Goal: Task Accomplishment & Management: Manage account settings

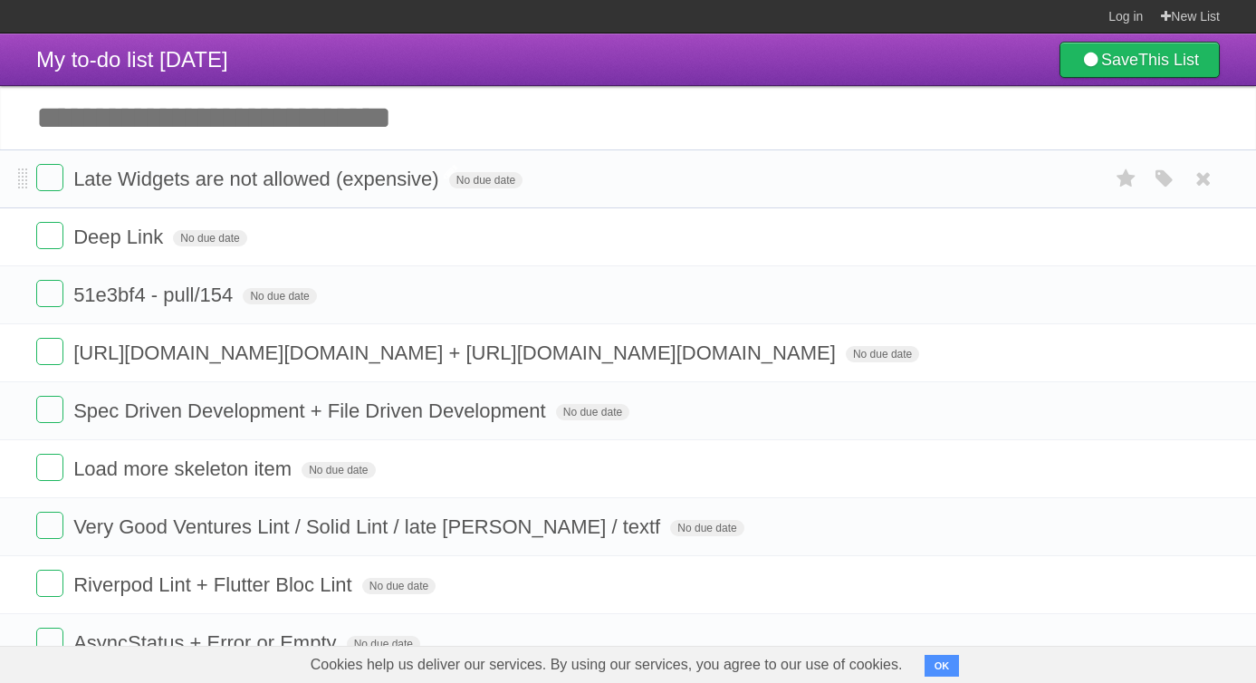
click at [279, 186] on span "Late Widgets are not allowed (expensive)" at bounding box center [258, 178] width 370 height 23
click at [104, 59] on span "My to-do list [DATE]" at bounding box center [132, 59] width 192 height 24
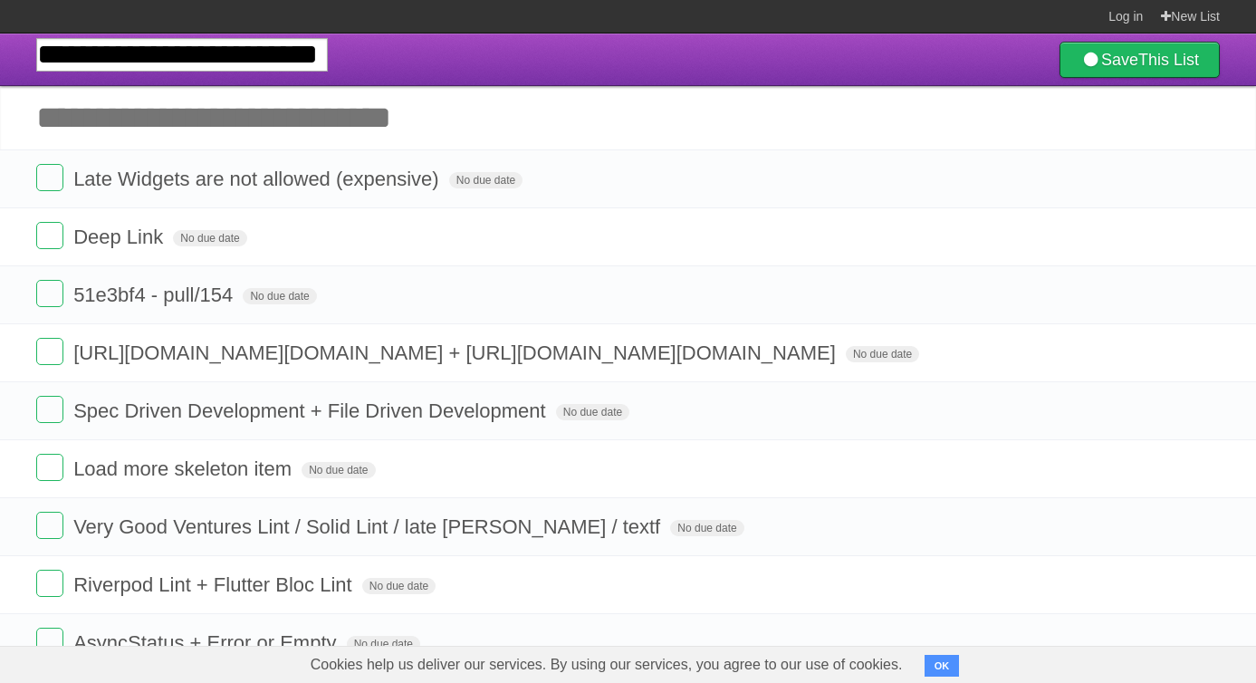
click at [358, 46] on header "**********" at bounding box center [628, 59] width 1256 height 53
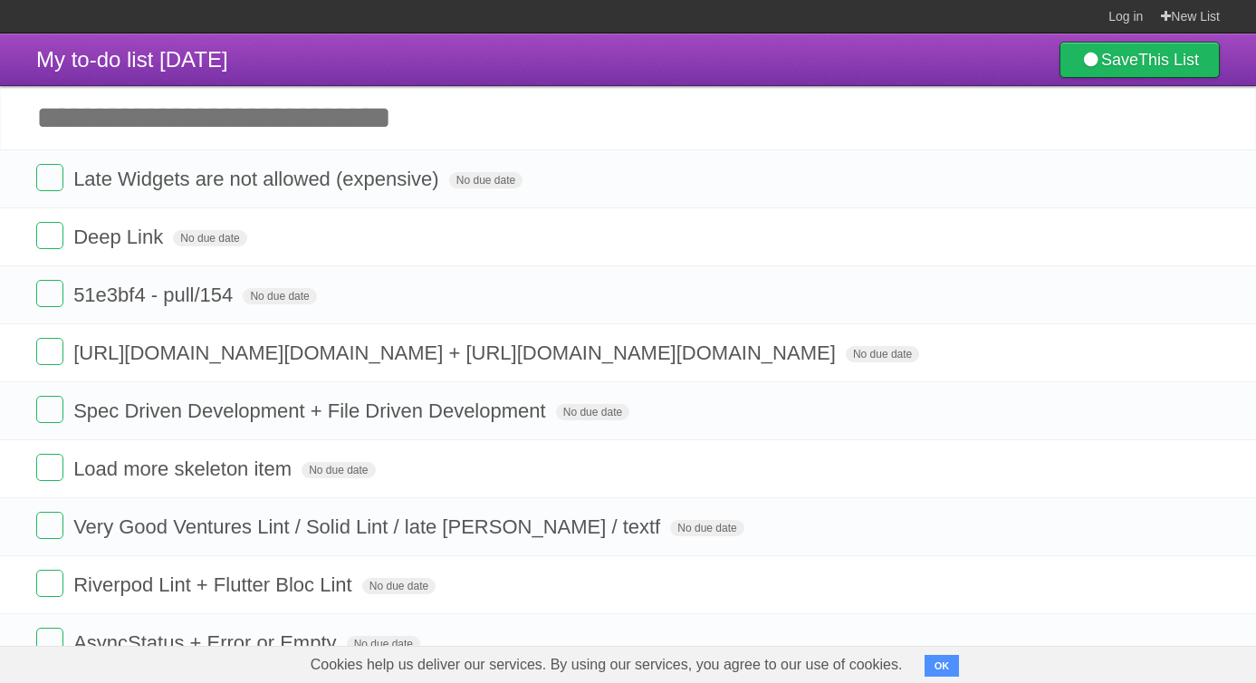
click at [333, 53] on header "My to-do list [DATE] Save This List" at bounding box center [628, 59] width 1256 height 53
click at [228, 53] on span "My to-do list [DATE]" at bounding box center [132, 59] width 192 height 24
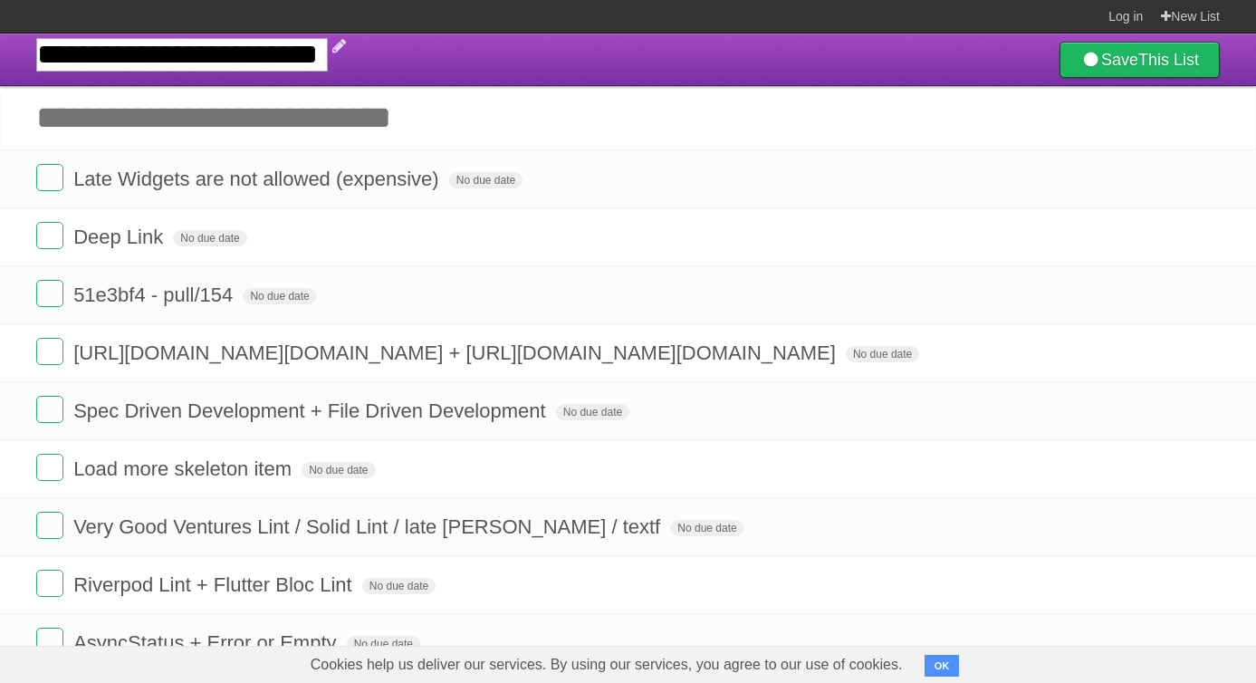
click at [255, 53] on input "**********" at bounding box center [182, 54] width 292 height 33
type input "**********"
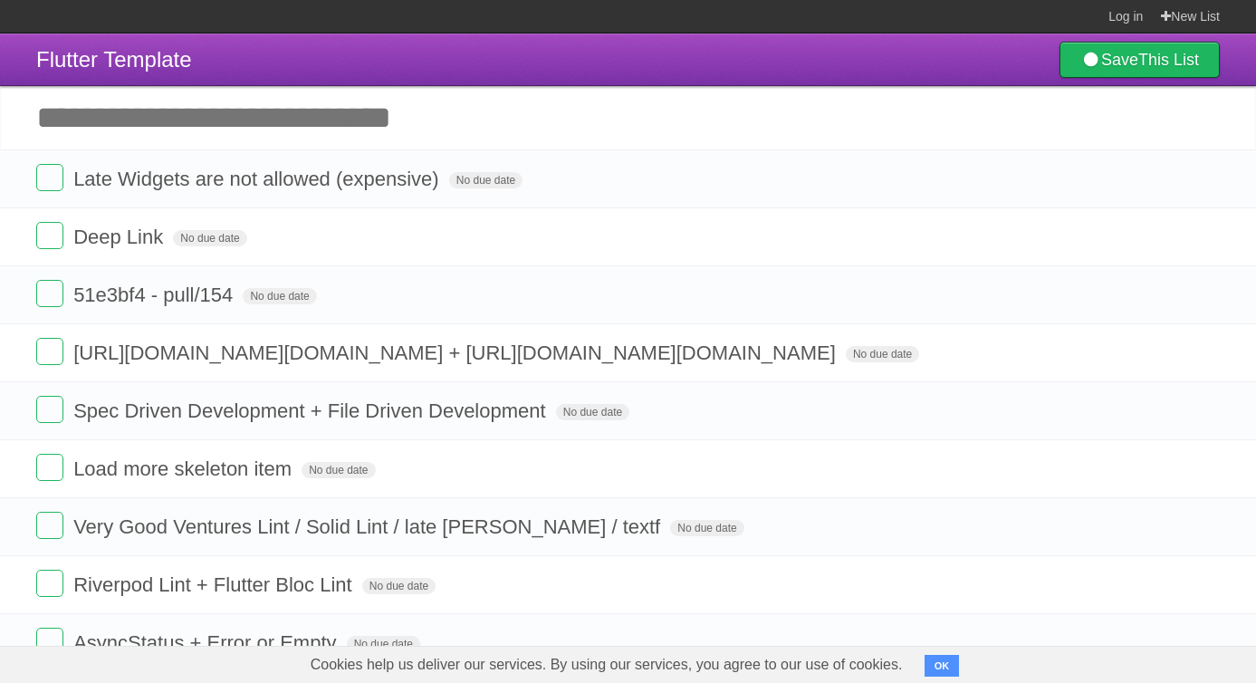
click at [330, 119] on input "Add another task" at bounding box center [628, 117] width 1256 height 63
click at [140, 189] on span "Late Widgets are not allowed (expensive)" at bounding box center [258, 178] width 370 height 23
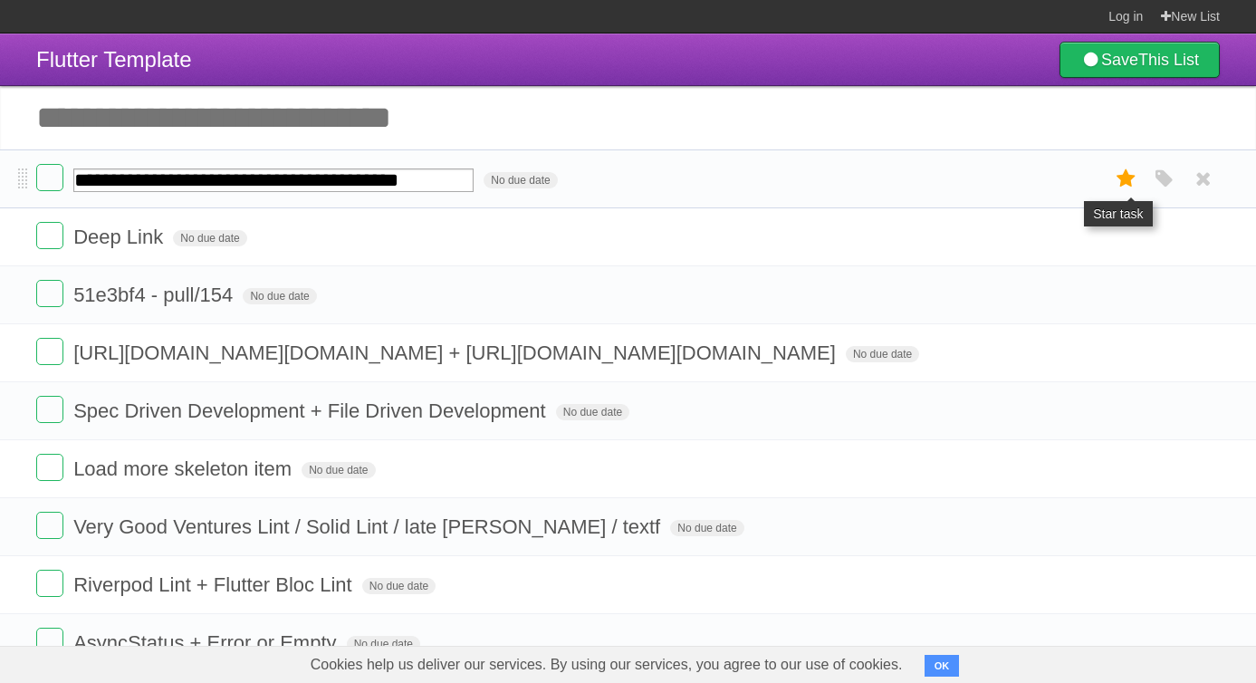
click at [1123, 179] on icon at bounding box center [1126, 179] width 25 height 30
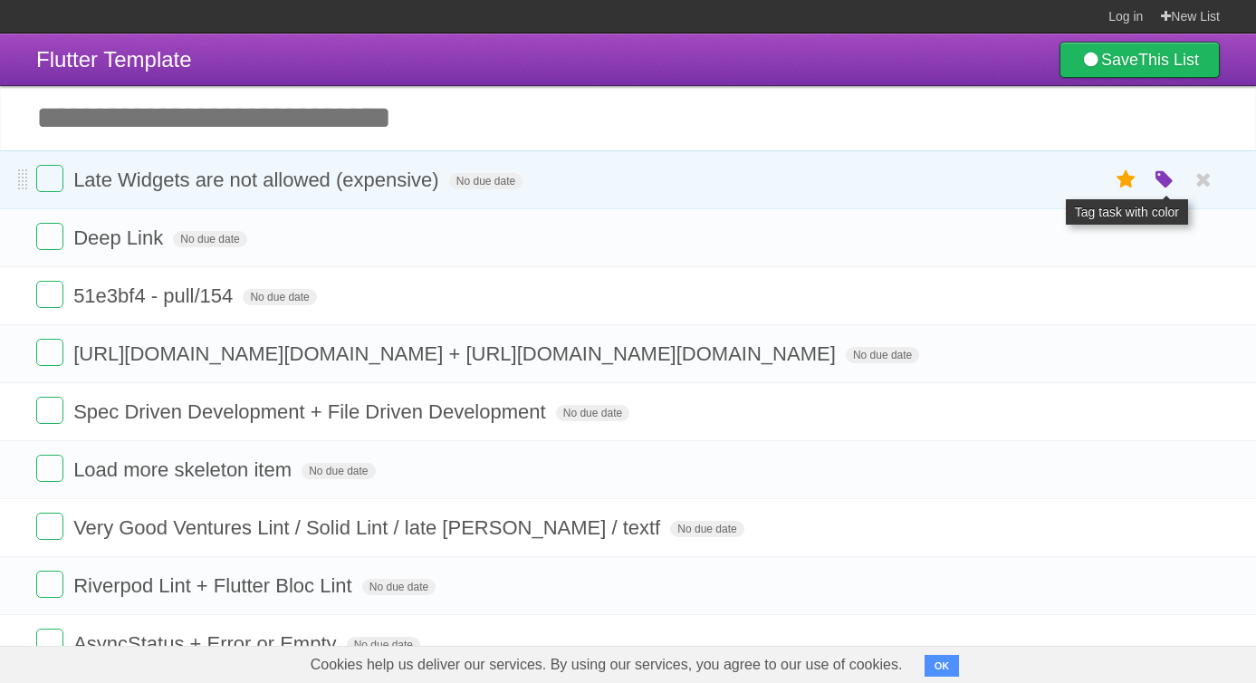
click at [1163, 181] on icon "button" at bounding box center [1164, 180] width 25 height 24
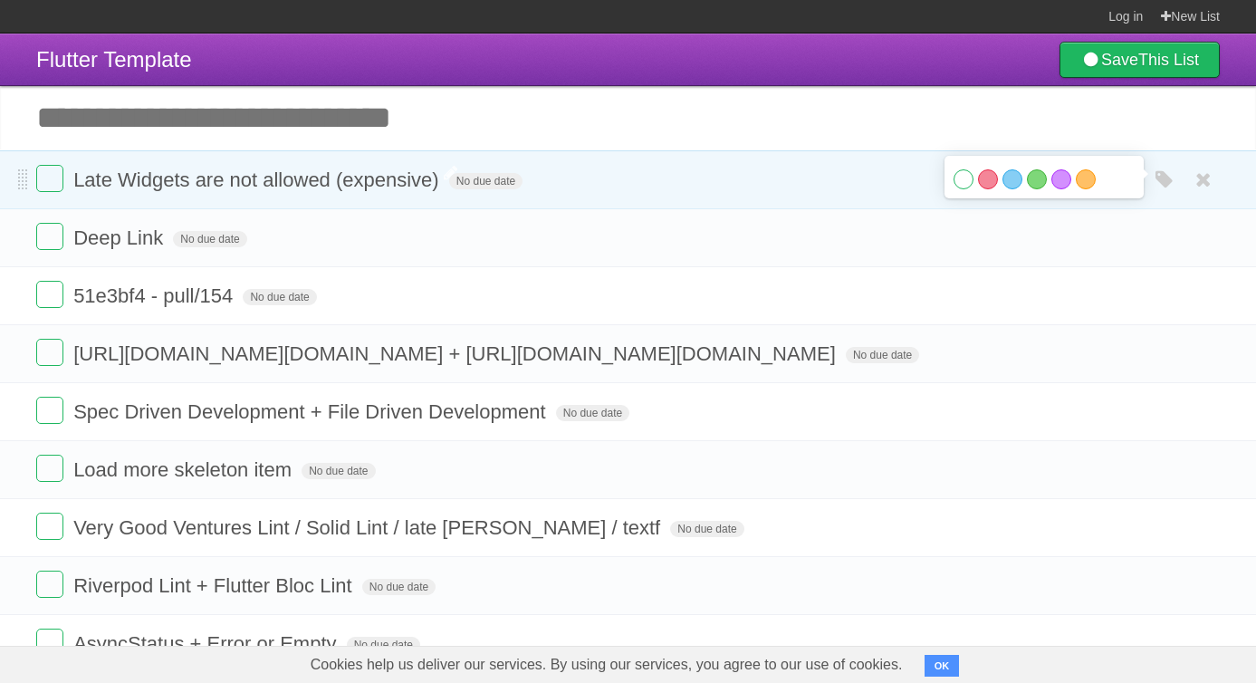
click at [390, 185] on span "Late Widgets are not allowed (expensive)" at bounding box center [258, 179] width 370 height 23
click at [540, 188] on form "Late Widgets are not allowed (expensive) No due date White Red Blue Green Purpl…" at bounding box center [627, 180] width 1183 height 30
click at [484, 188] on span "No due date" at bounding box center [485, 181] width 73 height 16
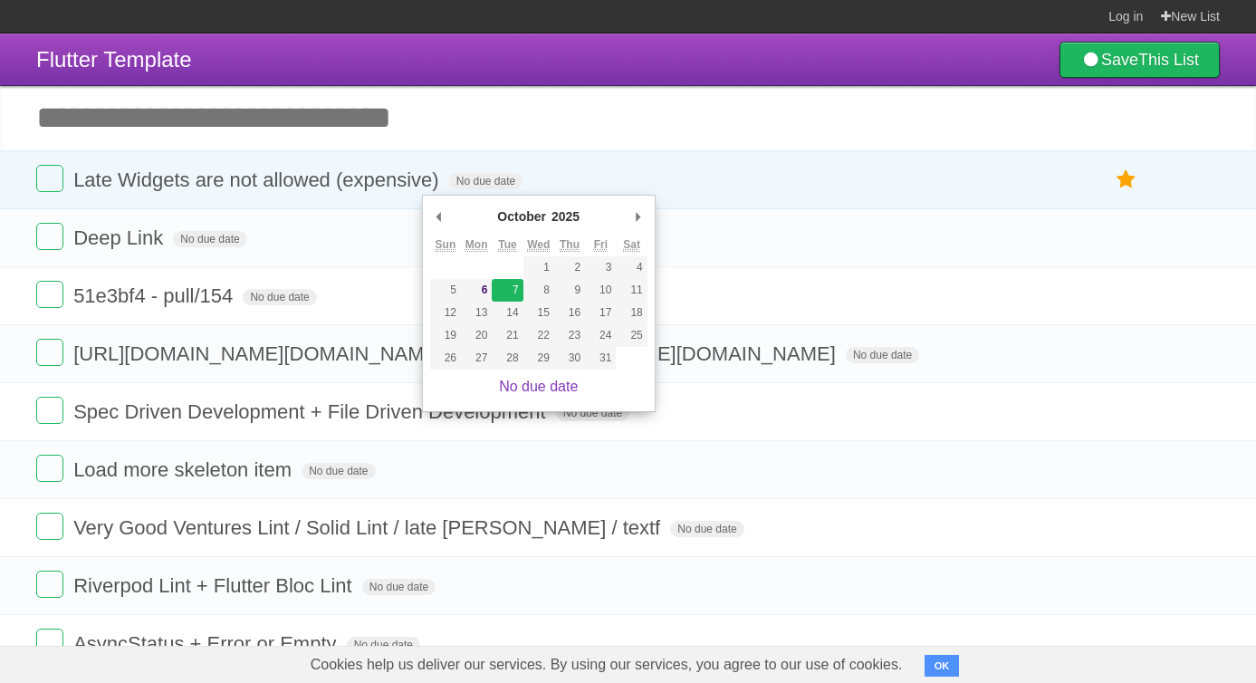
type span "[DATE]"
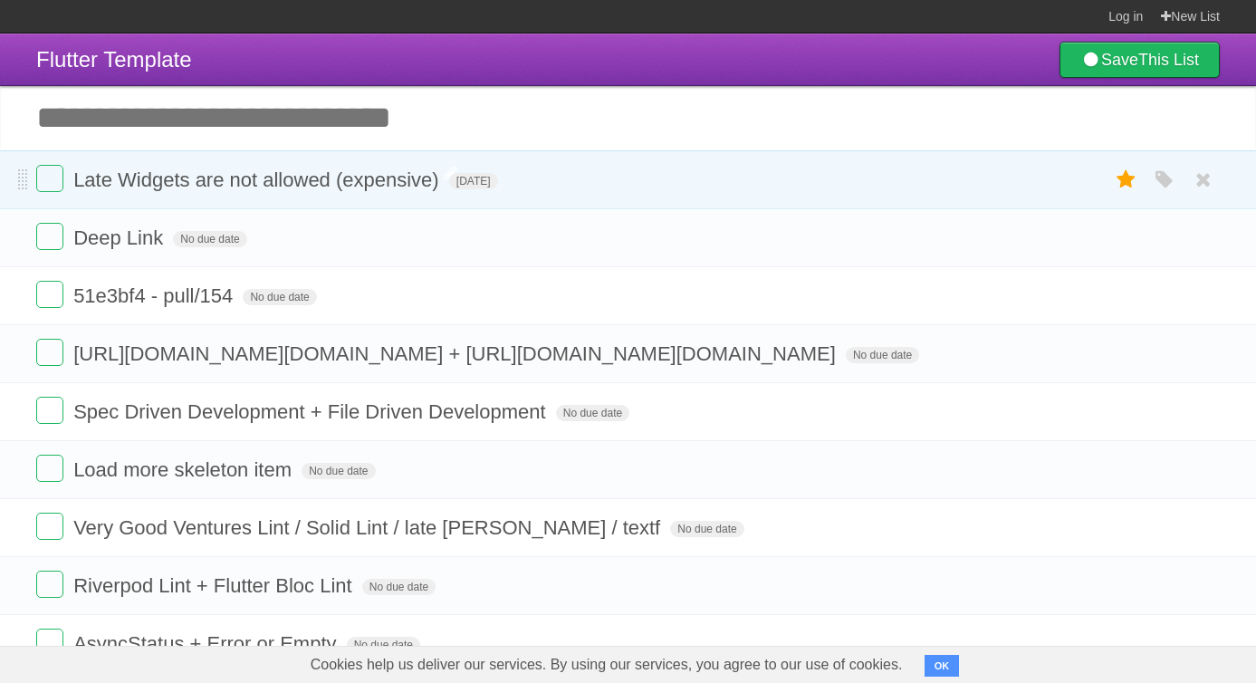
click at [347, 187] on span "Late Widgets are not allowed (expensive)" at bounding box center [258, 179] width 370 height 23
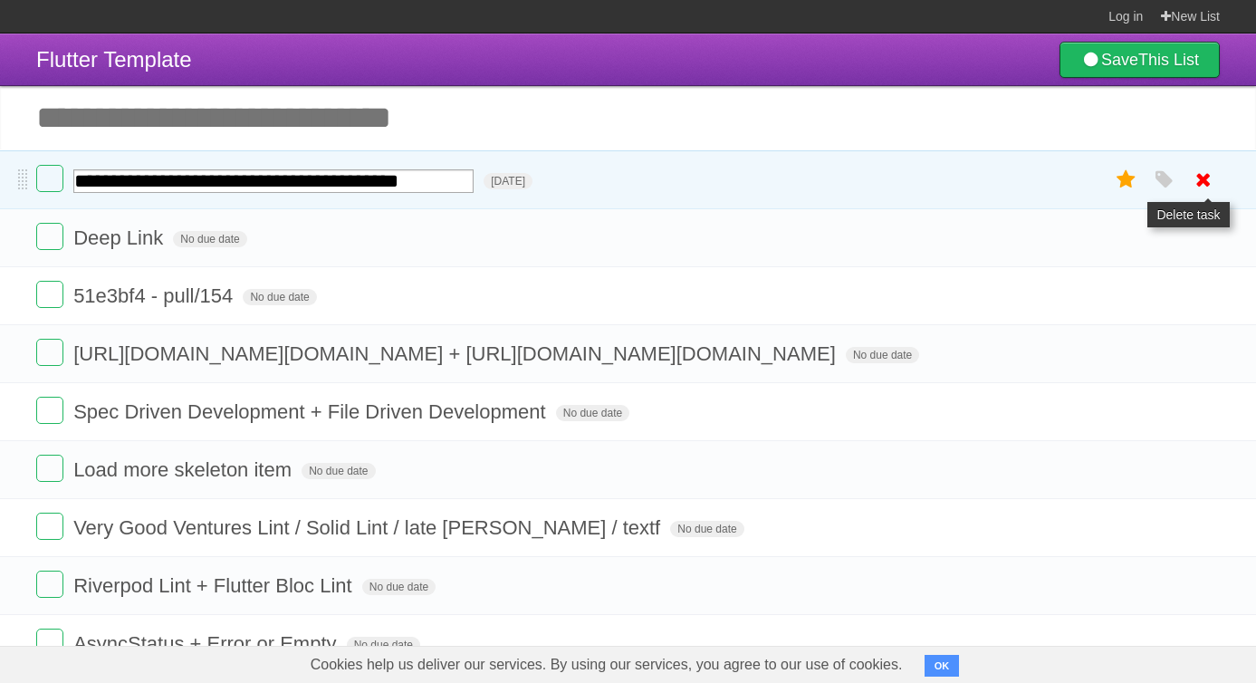
click at [1201, 183] on icon at bounding box center [1203, 180] width 25 height 30
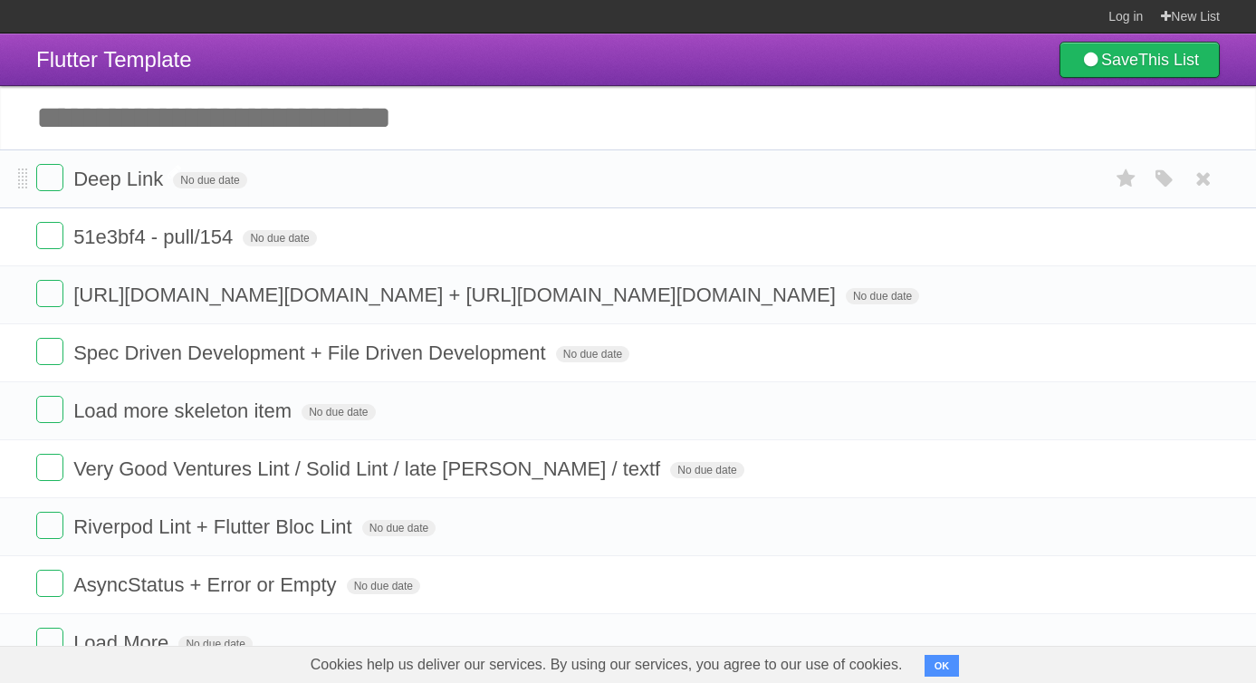
click at [113, 187] on span "Deep Link" at bounding box center [120, 178] width 94 height 23
click at [1198, 187] on icon at bounding box center [1203, 179] width 25 height 30
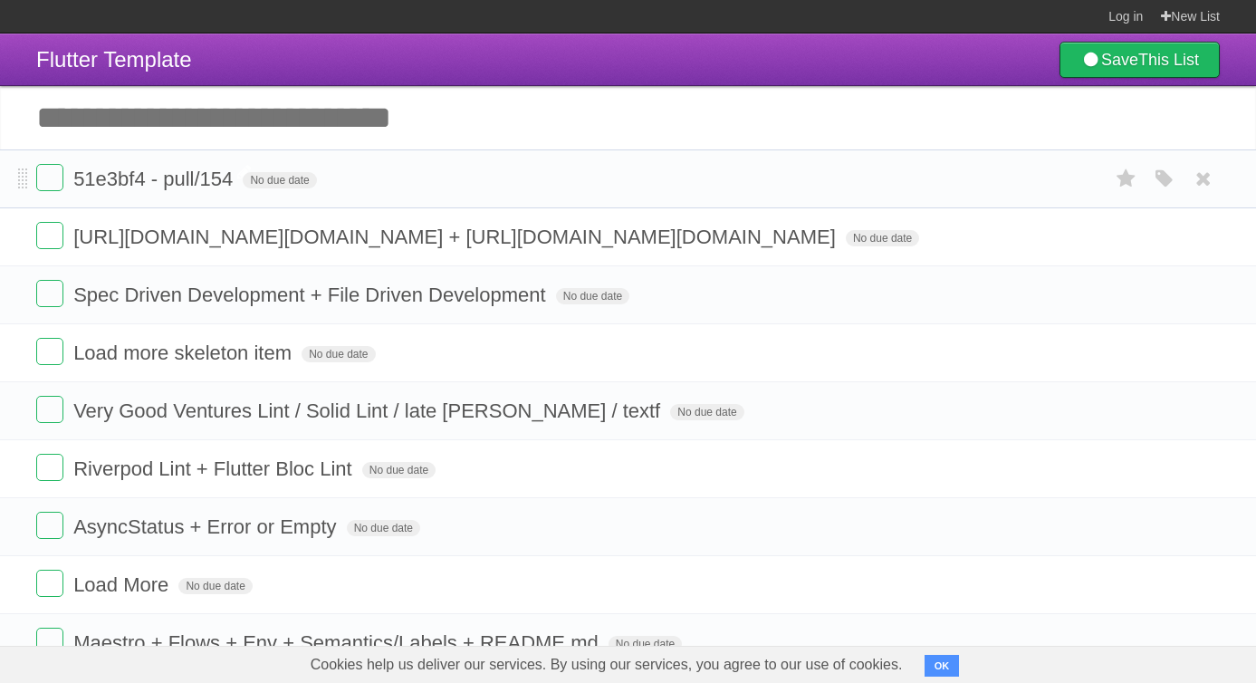
click at [150, 190] on span "51e3bf4 - pull/154" at bounding box center [155, 178] width 164 height 23
click at [1202, 177] on icon at bounding box center [1203, 179] width 25 height 30
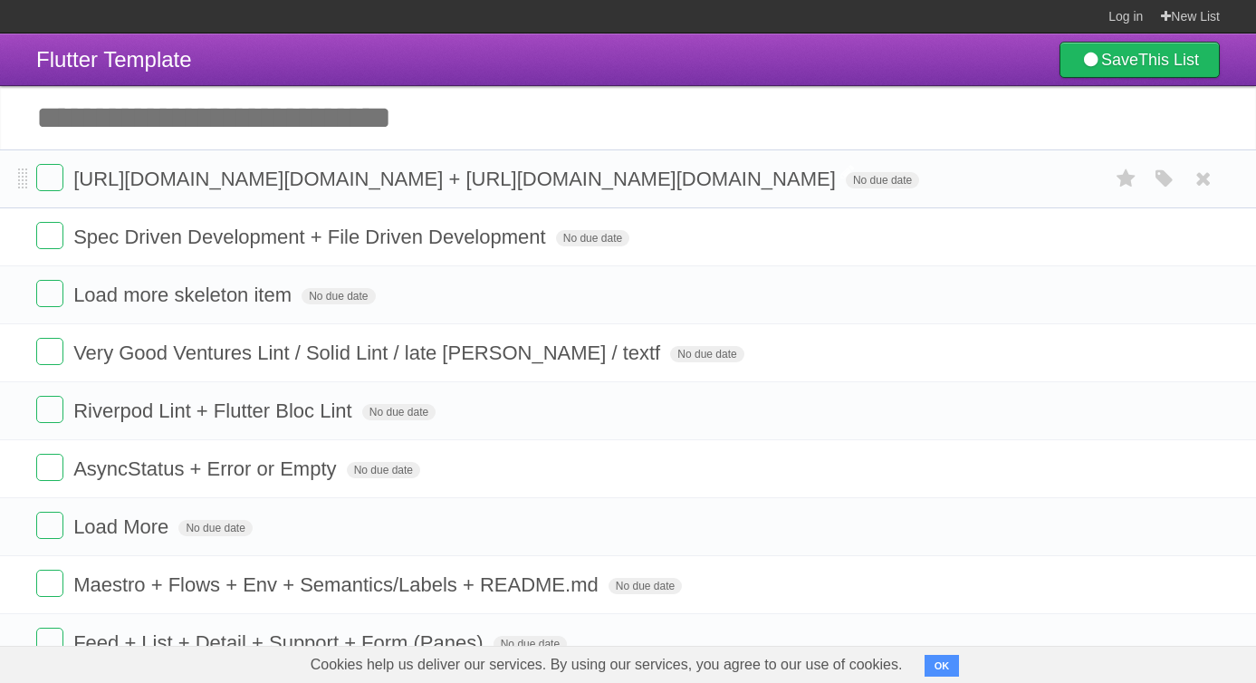
click at [636, 190] on span "[URL][DOMAIN_NAME][DOMAIN_NAME] + [URL][DOMAIN_NAME][DOMAIN_NAME]" at bounding box center [456, 178] width 767 height 23
click at [1205, 194] on icon at bounding box center [1203, 179] width 25 height 30
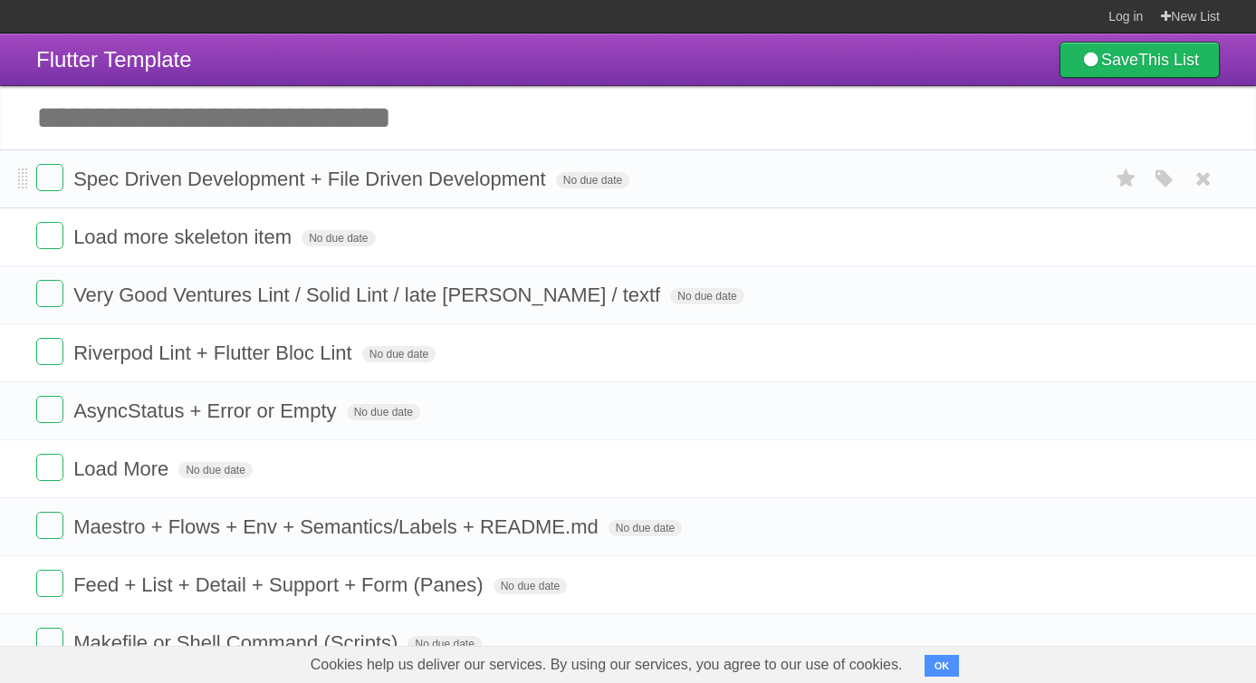
click at [434, 177] on span "Spec Driven Development + File Driven Development" at bounding box center [311, 178] width 477 height 23
click at [1203, 187] on icon at bounding box center [1203, 179] width 25 height 30
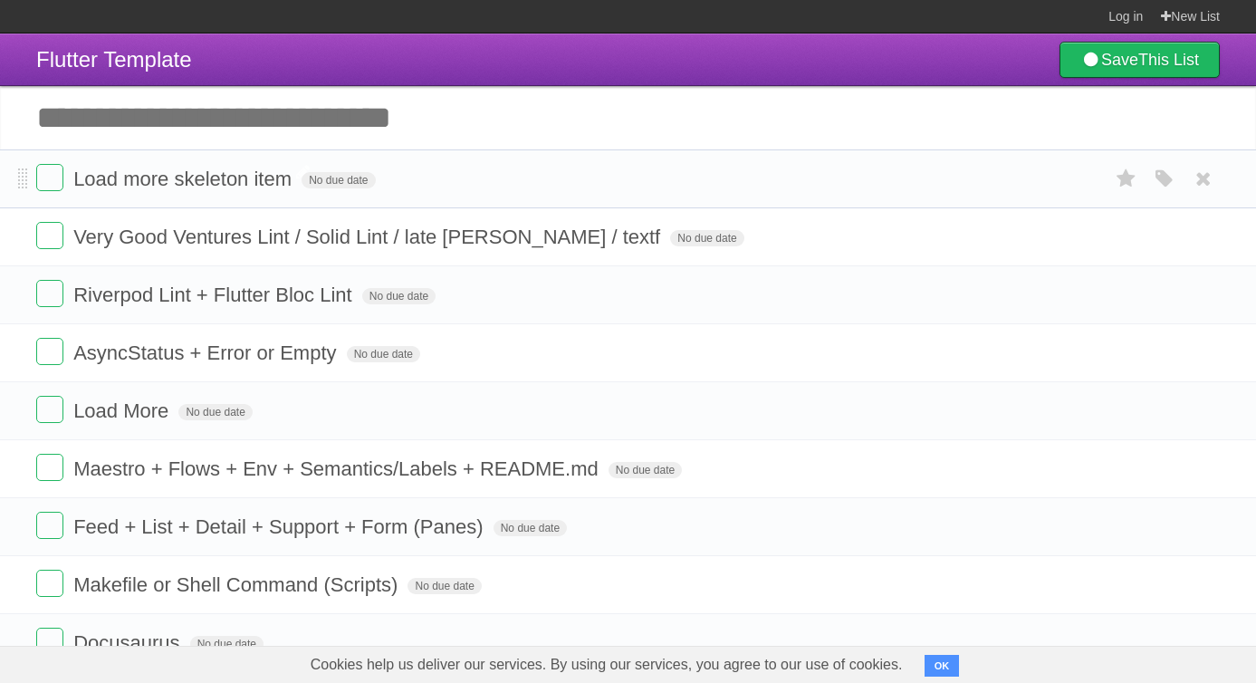
click at [187, 190] on span "Load more skeleton item" at bounding box center [184, 178] width 223 height 23
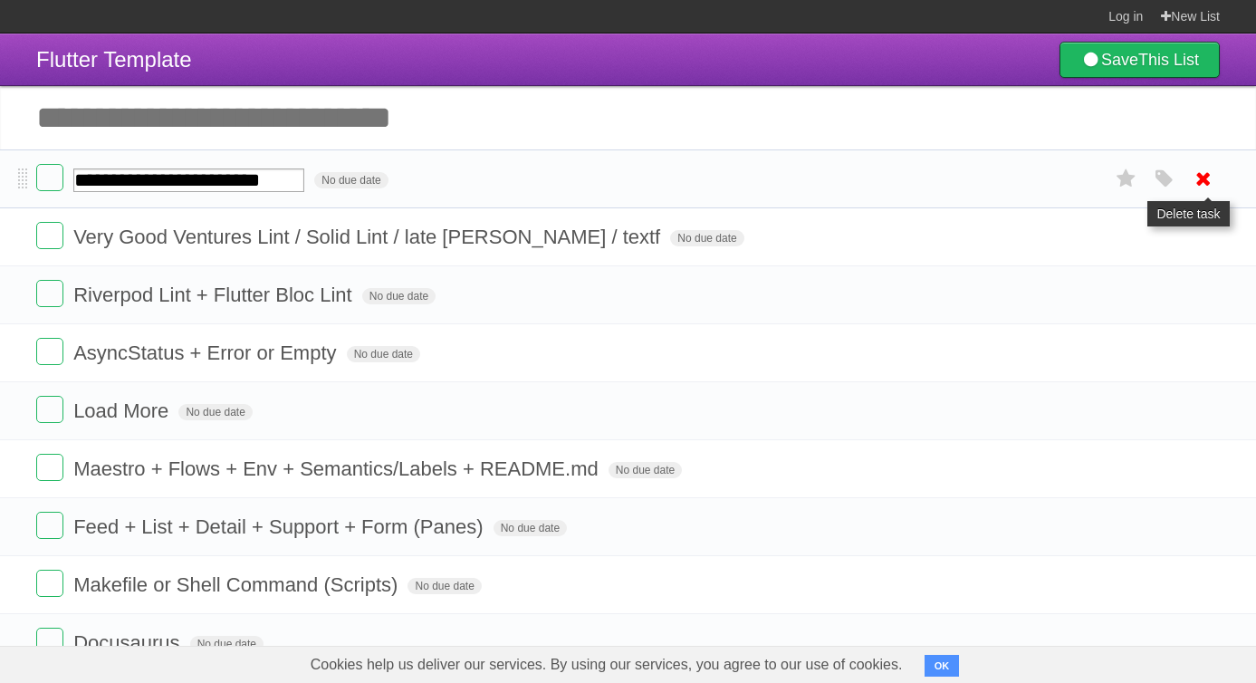
click at [1205, 180] on icon at bounding box center [1203, 179] width 25 height 30
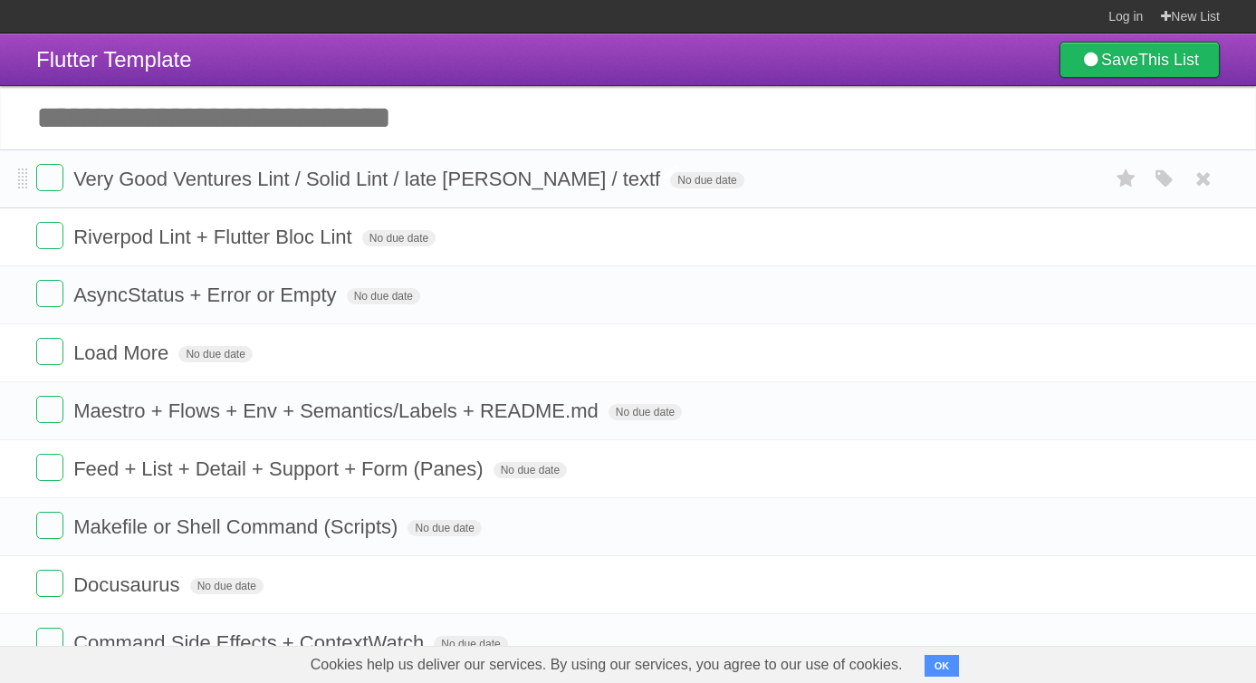
click at [421, 187] on span "Very Good Ventures Lint / Solid Lint / late [PERSON_NAME] / textf" at bounding box center [368, 178] width 591 height 23
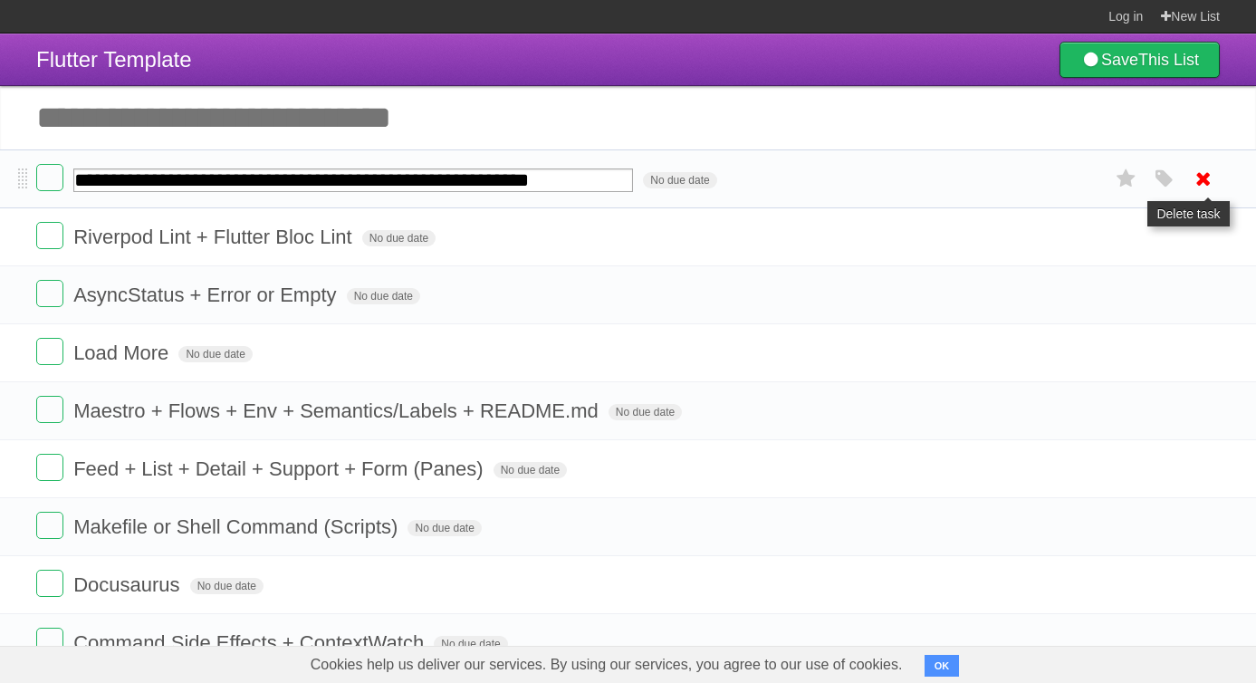
click at [1202, 189] on icon at bounding box center [1203, 179] width 25 height 30
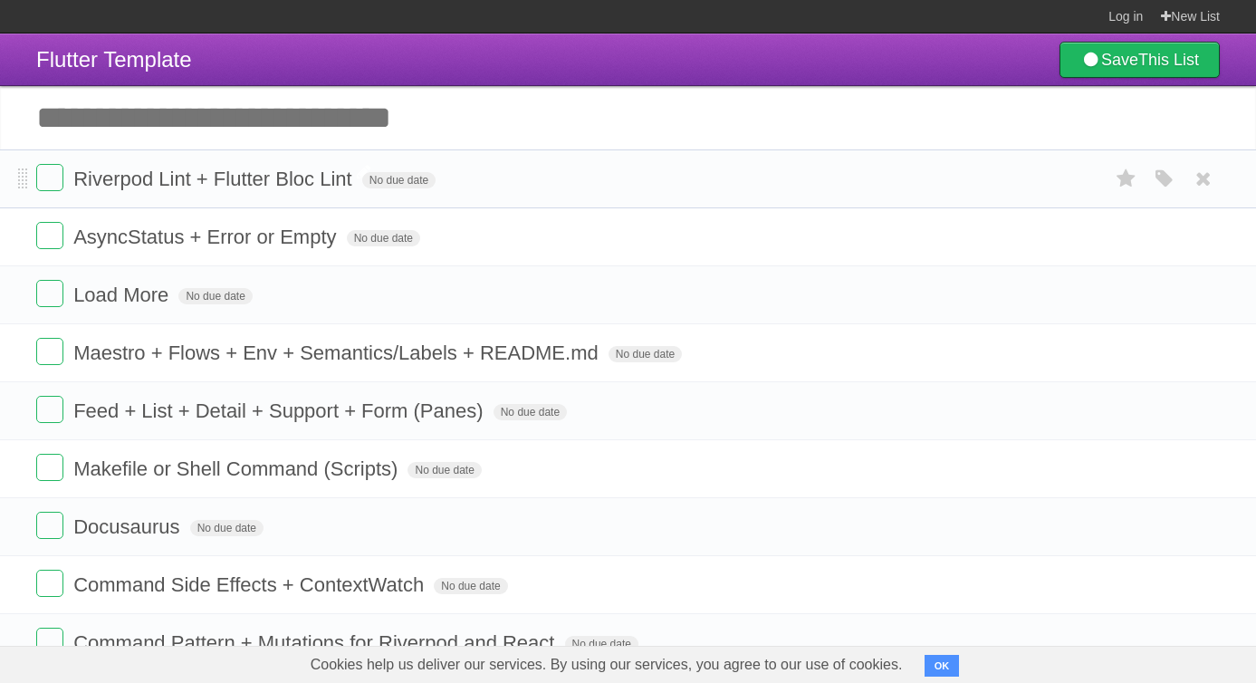
click at [231, 178] on span "Riverpod Lint + Flutter Bloc Lint" at bounding box center [214, 178] width 283 height 23
click at [1204, 187] on icon at bounding box center [1203, 179] width 25 height 30
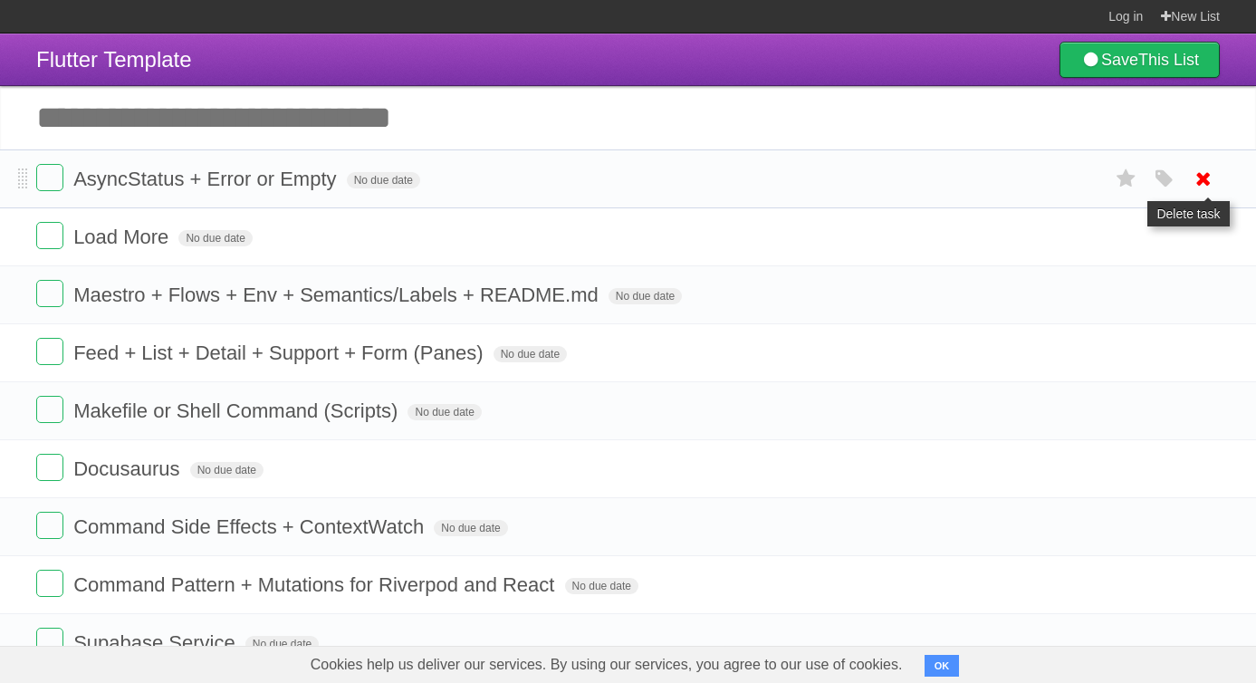
click at [1207, 181] on icon at bounding box center [1203, 179] width 25 height 30
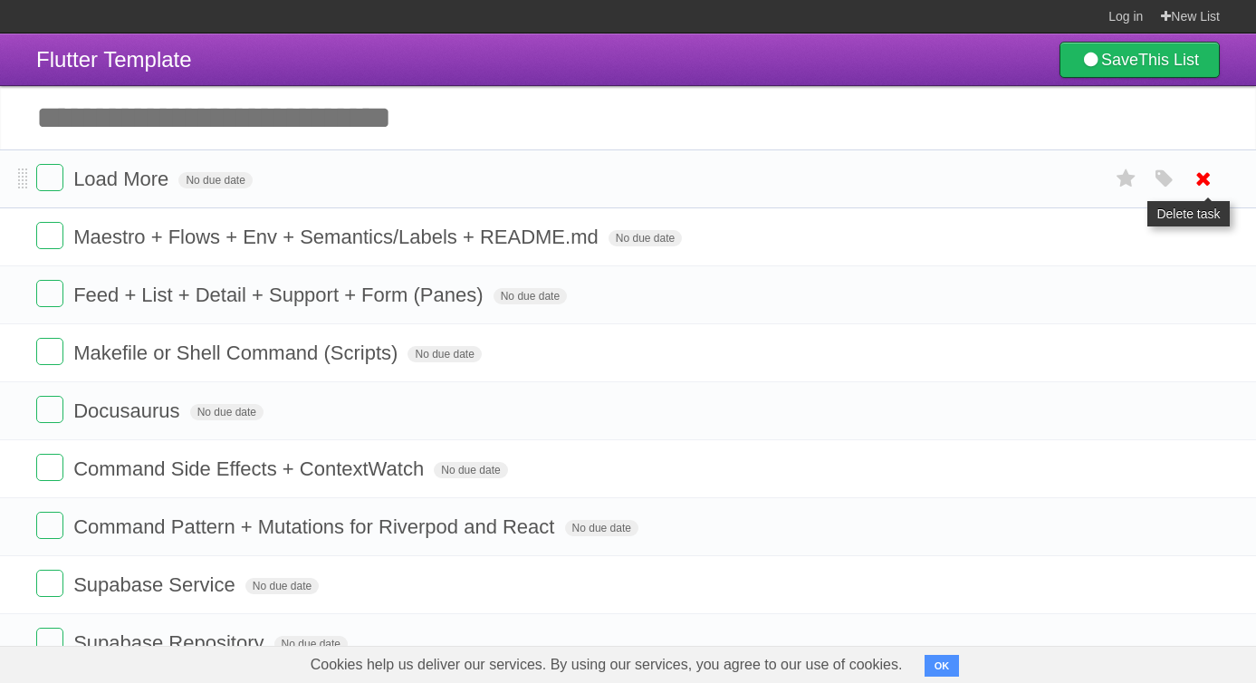
click at [1196, 183] on icon at bounding box center [1203, 179] width 25 height 30
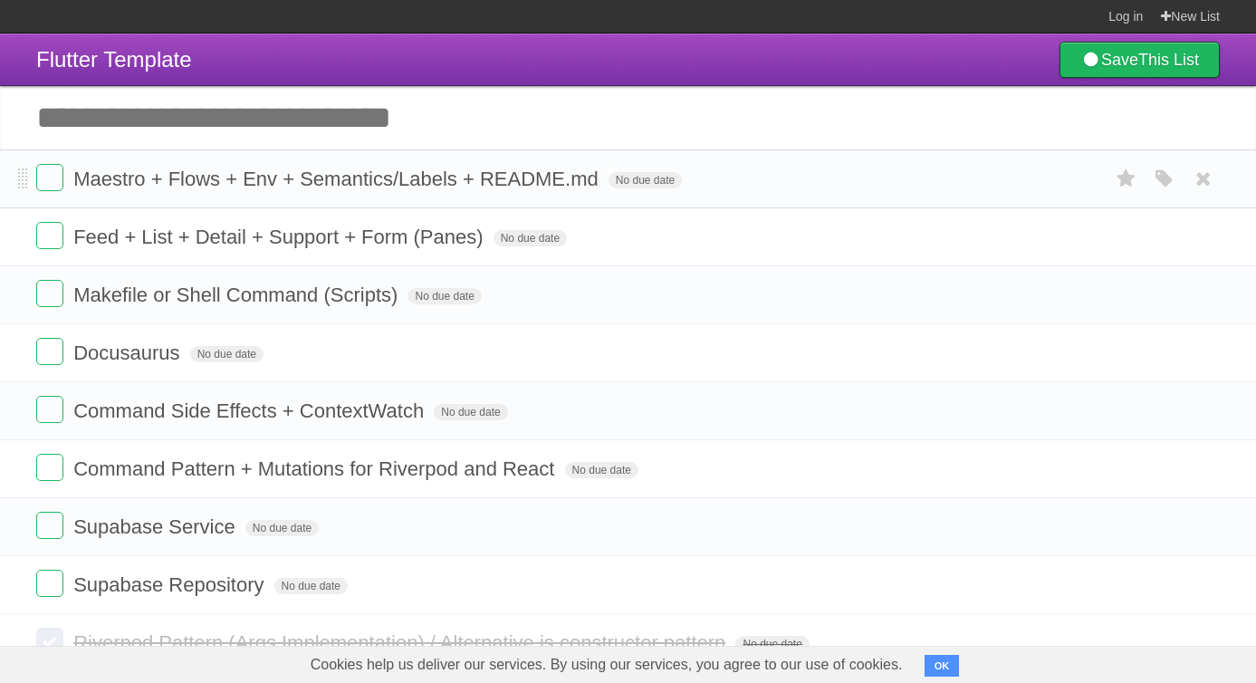
click at [459, 181] on span "Maestro + Flows + Env + Semantics/Labels + README.md" at bounding box center [338, 178] width 530 height 23
click at [300, 178] on span "Maestro + Flows + Env + Semantics/Labels + README.md" at bounding box center [338, 178] width 530 height 23
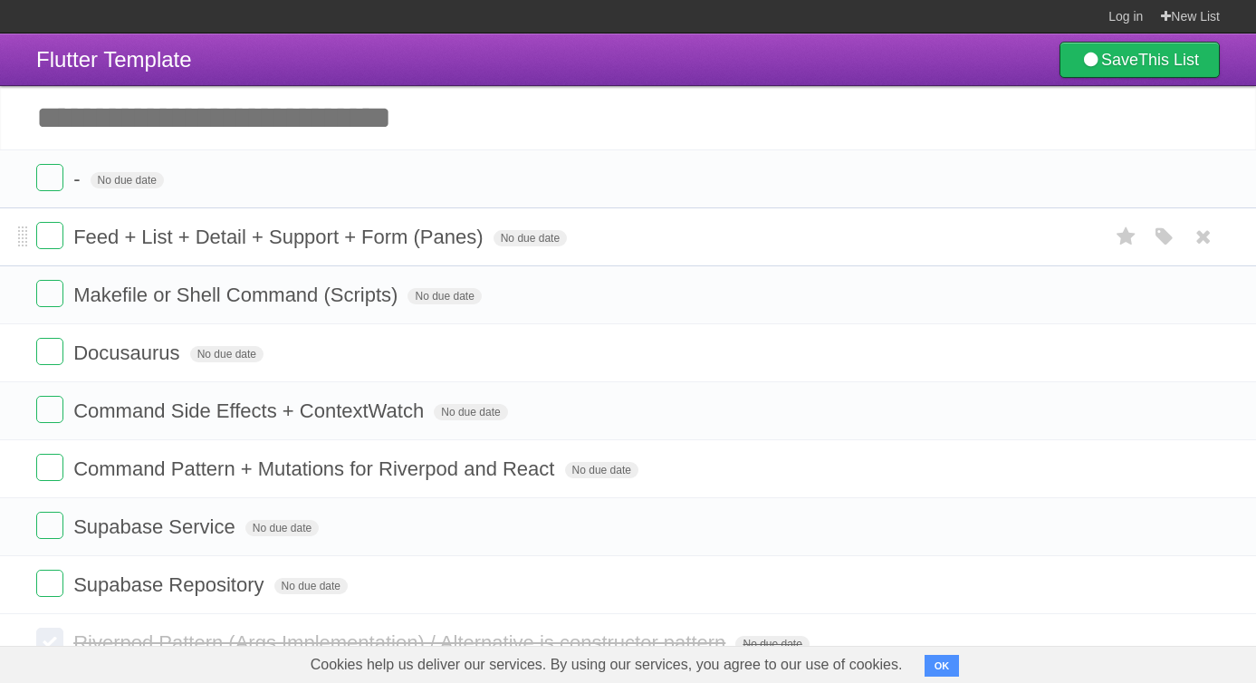
click at [221, 244] on span "Feed + List + Detail + Support + Form (Panes)" at bounding box center [280, 236] width 414 height 23
click at [195, 301] on span "Makefile or Shell Command (Scripts)" at bounding box center [237, 294] width 329 height 23
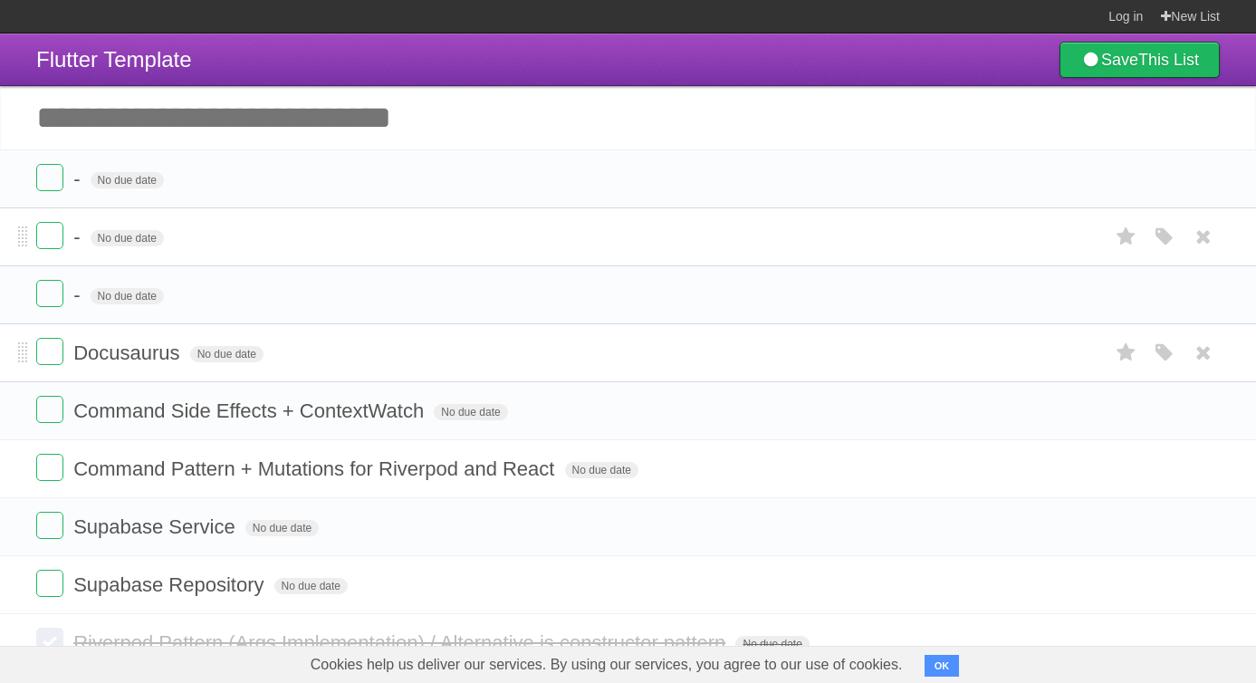
click at [132, 355] on span "Docusaurus" at bounding box center [128, 352] width 110 height 23
click at [189, 422] on span "Command Side Effects + ContextWatch" at bounding box center [250, 410] width 355 height 23
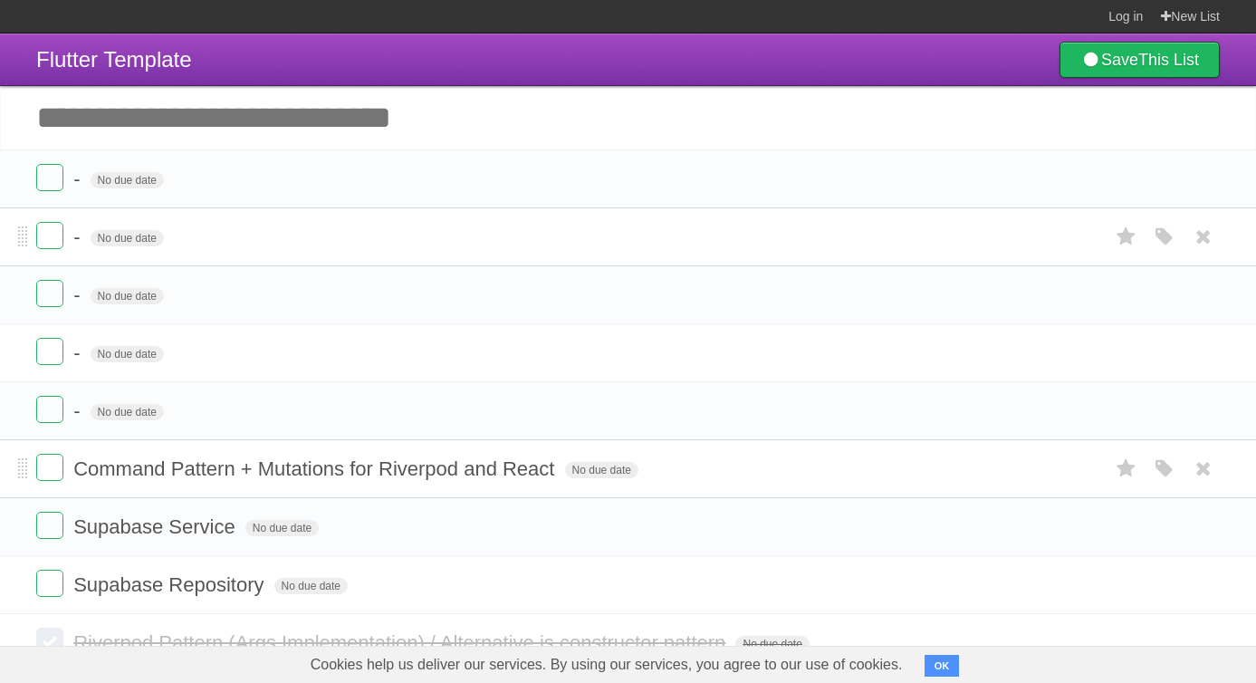
click at [262, 480] on span "Command Pattern + Mutations for Riverpod and React" at bounding box center [315, 468] width 485 height 23
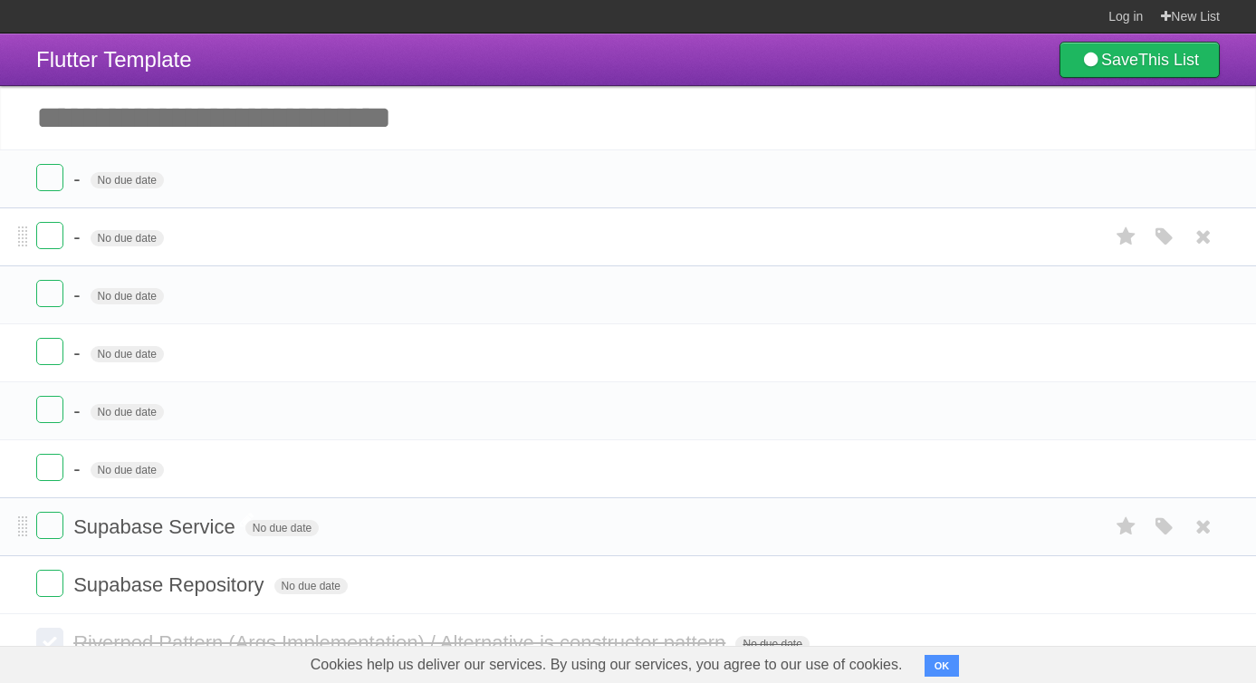
click at [177, 538] on span "Supabase Service" at bounding box center [156, 526] width 167 height 23
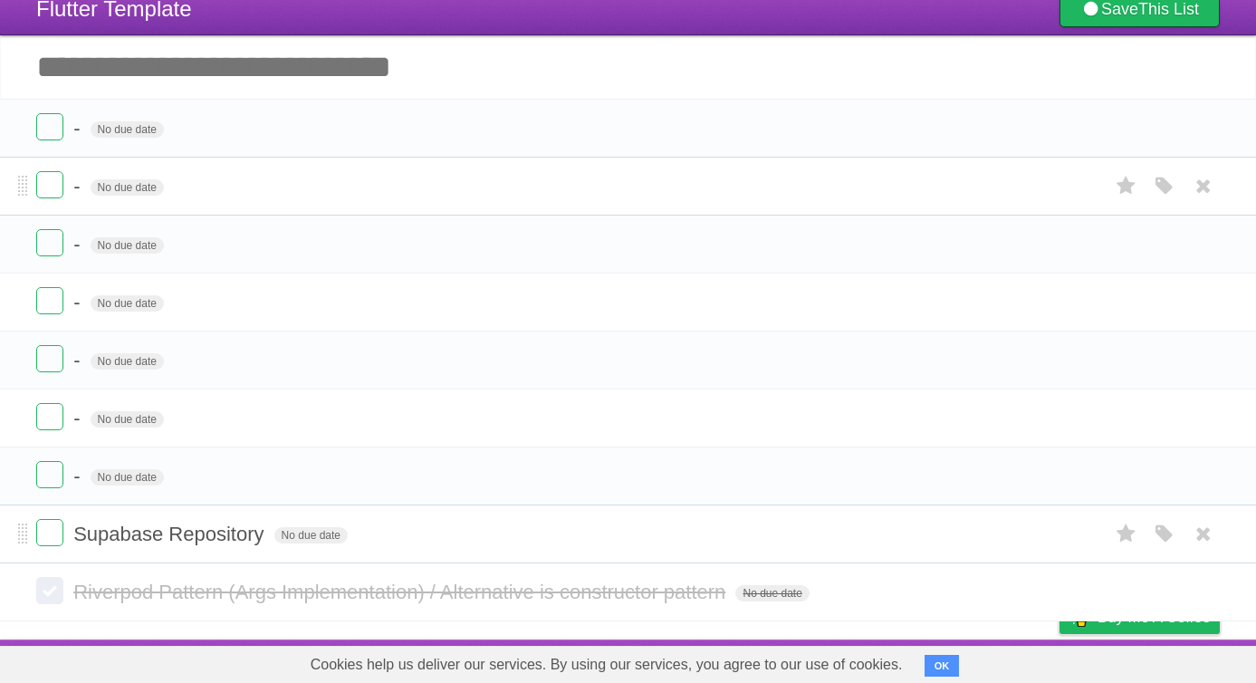
click at [187, 530] on span "Supabase Repository" at bounding box center [170, 533] width 195 height 23
click at [293, 590] on span "Riverpod Pattern (Args Implementation) / Alternative is constructor pattern" at bounding box center [401, 591] width 656 height 23
